Goal: Check status: Check status

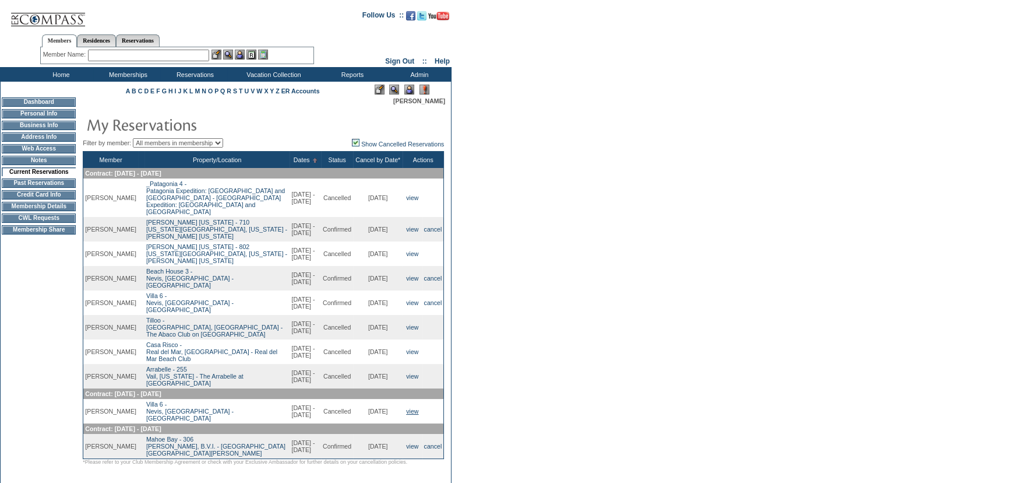
click at [411, 413] on link "view" at bounding box center [412, 410] width 12 height 7
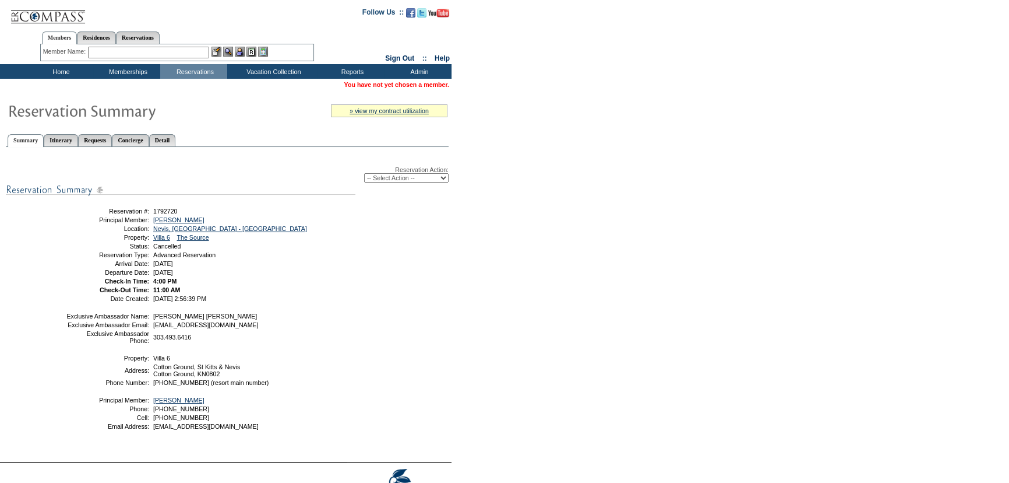
click at [168, 213] on span "1792720" at bounding box center [165, 210] width 24 height 7
copy span "1792720"
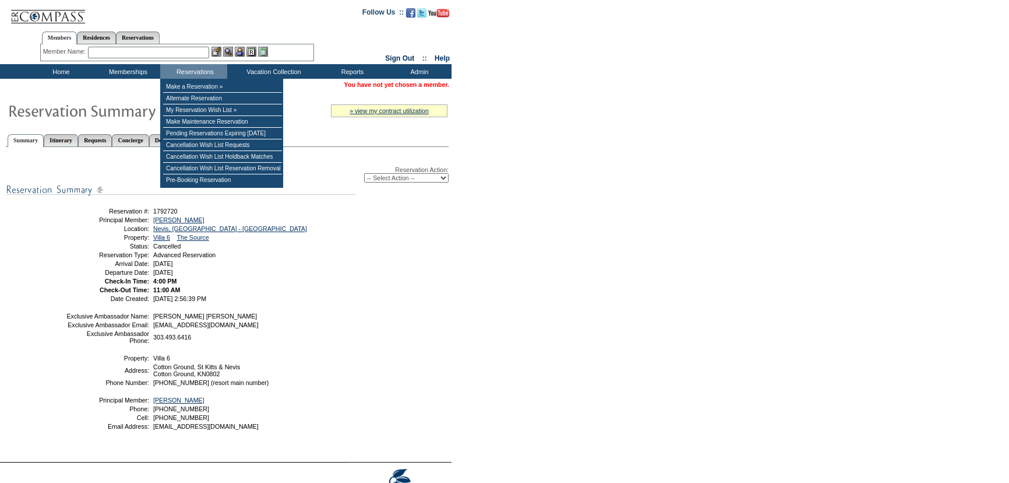
click at [170, 54] on input "text" at bounding box center [148, 53] width 121 height 12
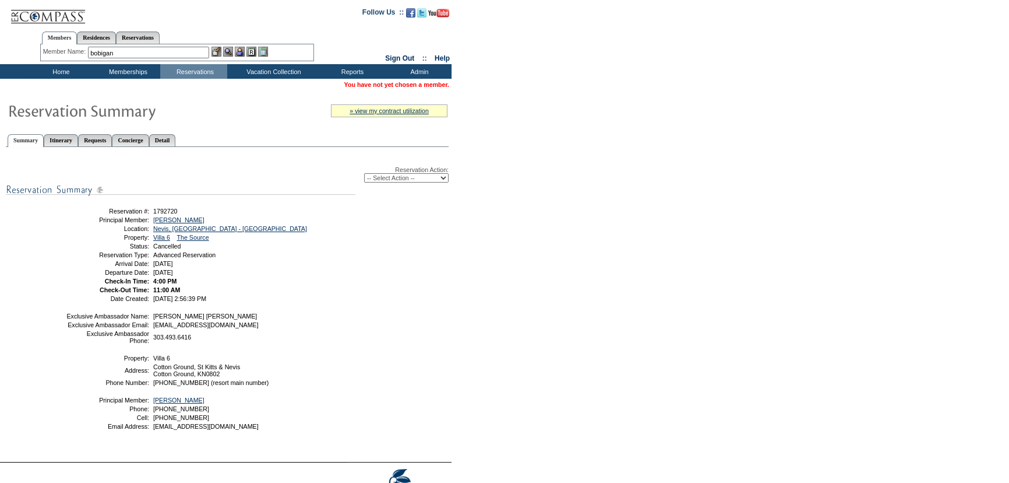
type input "bobigan"
click at [64, 70] on td "Home" at bounding box center [59, 71] width 67 height 15
